Goal: Task Accomplishment & Management: Complete application form

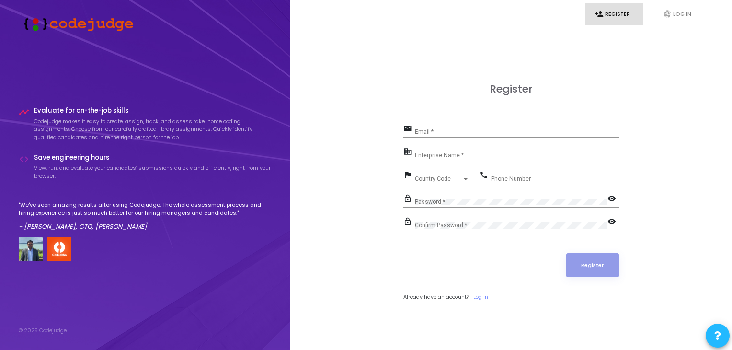
click at [449, 133] on input "Email *" at bounding box center [517, 131] width 204 height 7
type input "[EMAIL_ADDRESS][DOMAIN_NAME]"
type input "07995694209"
click at [483, 157] on input "Enterprise Name *" at bounding box center [517, 155] width 204 height 7
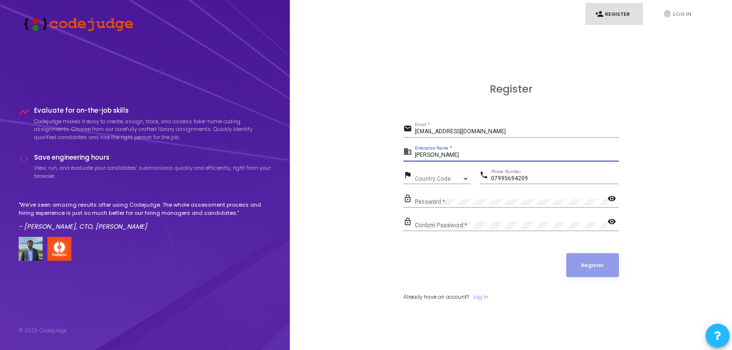
type input "[PERSON_NAME]"
click at [441, 178] on span "Country Code" at bounding box center [438, 179] width 47 height 6
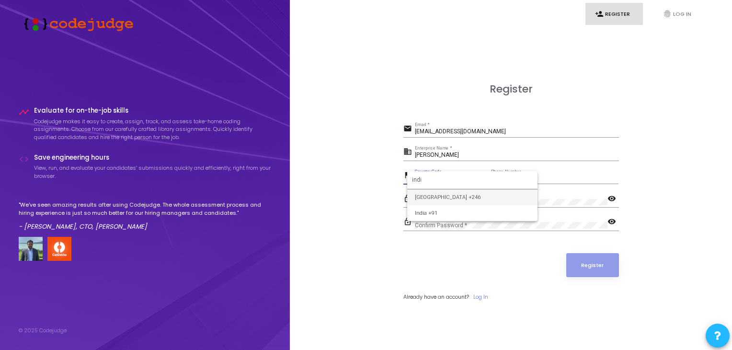
type input "indi"
click at [450, 130] on input "[EMAIL_ADDRESS][DOMAIN_NAME]" at bounding box center [517, 131] width 204 height 7
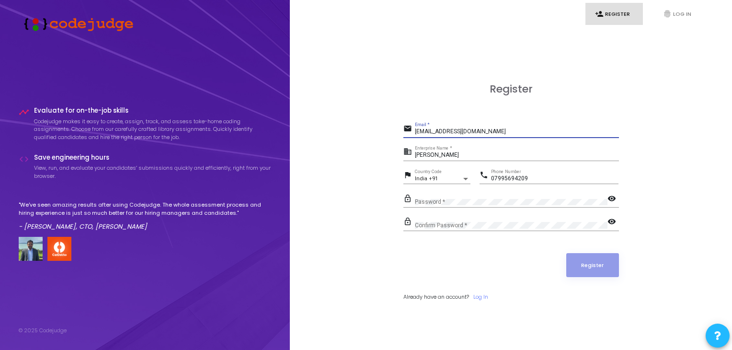
drag, startPoint x: 488, startPoint y: 179, endPoint x: 464, endPoint y: 179, distance: 24.0
click at [475, 179] on div "phone 07995694209 Phone Number" at bounding box center [547, 180] width 144 height 22
type input "7995694209"
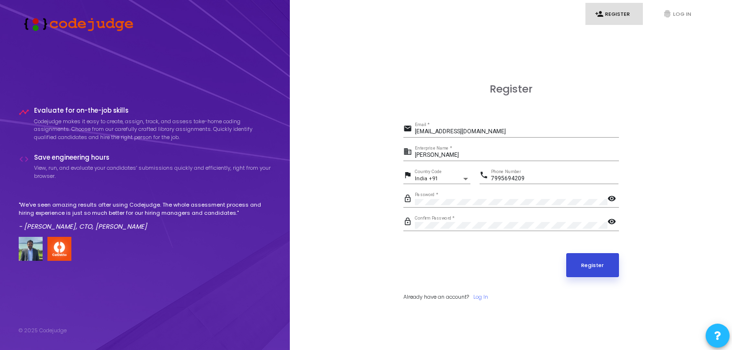
click at [595, 262] on button "Register" at bounding box center [593, 265] width 53 height 24
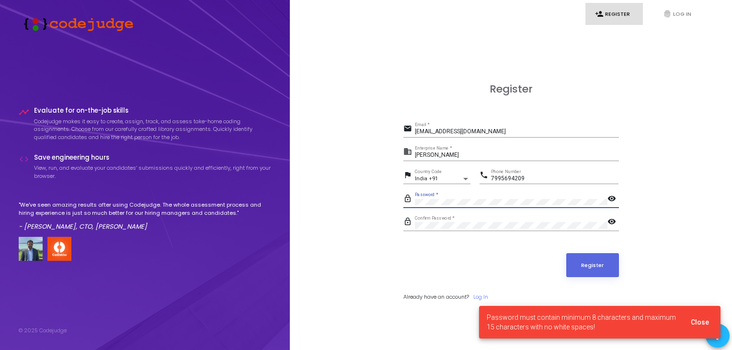
click at [239, 204] on div "timeline Evaluate for on-the-job skills Codejudge makes it easy to create, assi…" at bounding box center [366, 175] width 732 height 350
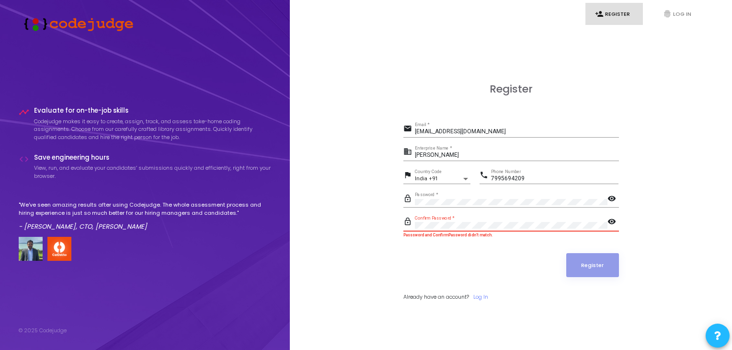
click at [318, 222] on div "Register email [EMAIL_ADDRESS][DOMAIN_NAME] Email * business [PERSON_NAME] Ente…" at bounding box center [511, 203] width 421 height 350
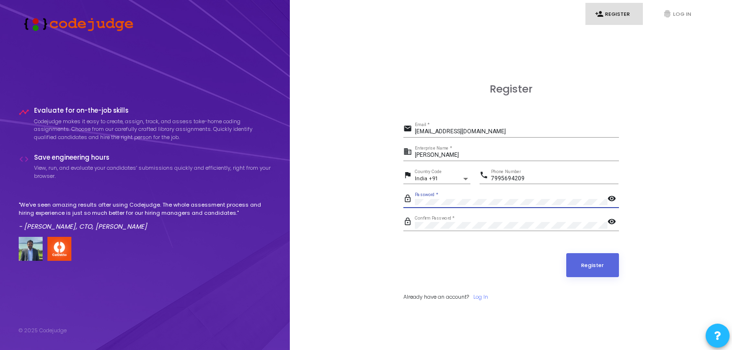
click at [612, 196] on mat-icon "visibility" at bounding box center [614, 200] width 12 height 12
drag, startPoint x: 614, startPoint y: 214, endPoint x: 608, endPoint y: 224, distance: 11.8
click at [614, 214] on form "email [EMAIL_ADDRESS][DOMAIN_NAME] Email * business [PERSON_NAME] Enterprise Na…" at bounding box center [512, 211] width 216 height 179
click at [608, 220] on mat-icon "visibility" at bounding box center [614, 223] width 12 height 12
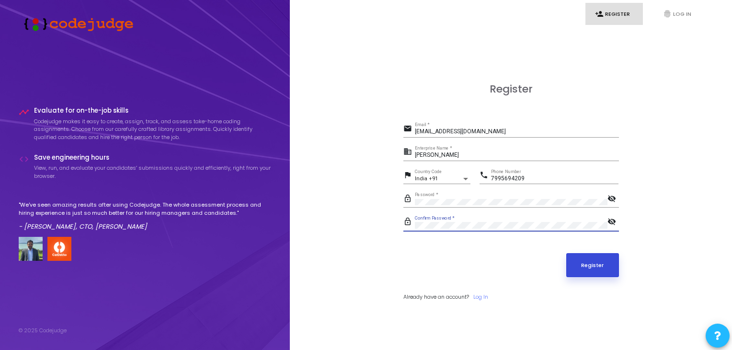
click at [591, 262] on button "Register" at bounding box center [593, 265] width 53 height 24
click at [604, 269] on button "Register" at bounding box center [593, 265] width 53 height 24
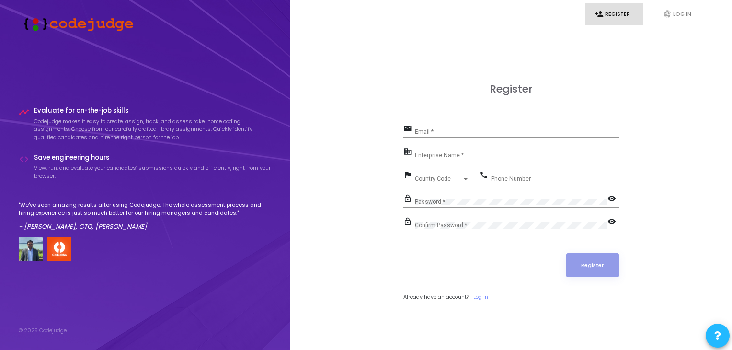
click at [626, 16] on link "person_add Register" at bounding box center [615, 14] width 58 height 23
click at [485, 293] on link "Log In" at bounding box center [481, 297] width 15 height 8
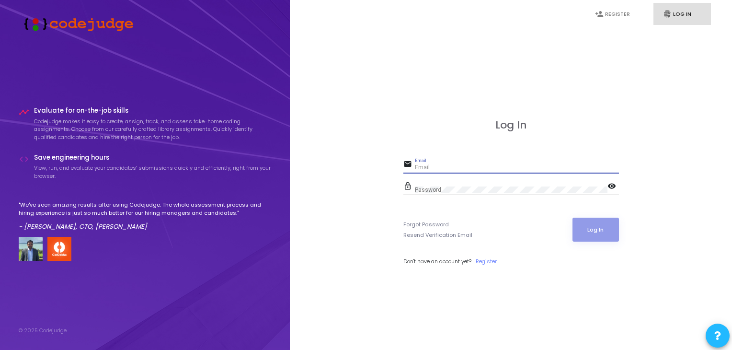
click at [436, 169] on input "Email" at bounding box center [517, 167] width 204 height 7
